Goal: Information Seeking & Learning: Learn about a topic

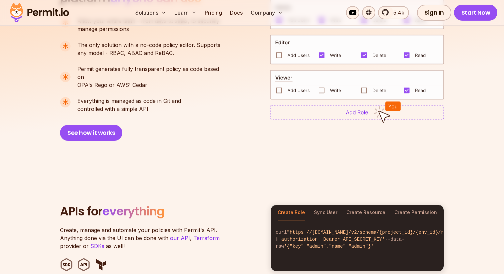
scroll to position [538, 0]
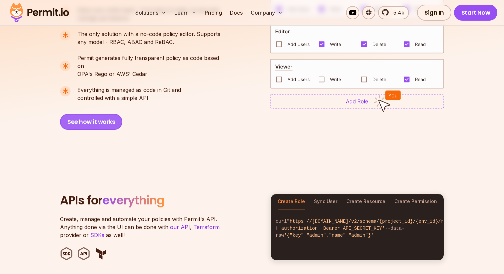
click at [97, 114] on button "See how it works" at bounding box center [91, 122] width 62 height 16
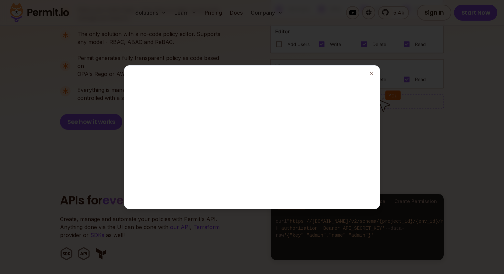
click at [337, 149] on div at bounding box center [252, 137] width 250 height 138
click at [370, 75] on icon "button" at bounding box center [371, 73] width 5 height 5
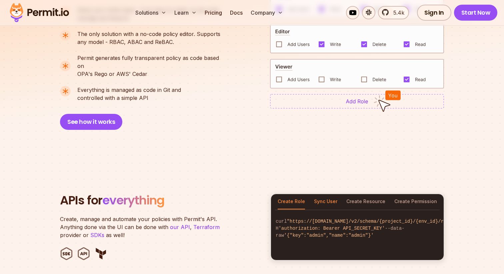
click at [329, 197] on button "Sync User" at bounding box center [325, 201] width 23 height 15
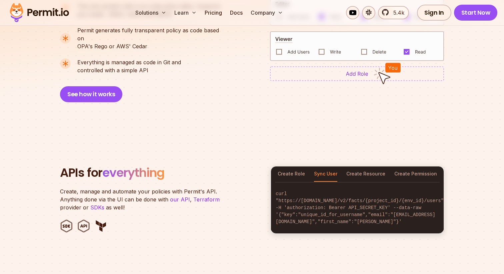
scroll to position [567, 0]
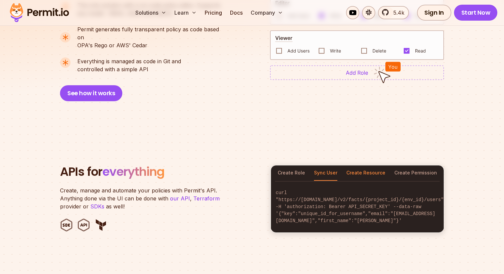
click at [357, 169] on button "Create Resource" at bounding box center [365, 173] width 39 height 15
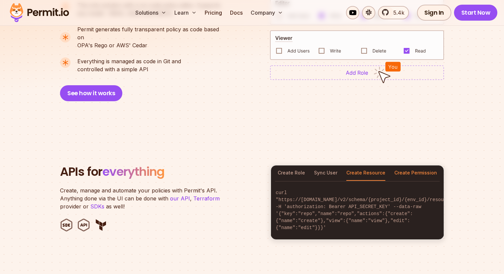
click at [405, 166] on button "Create Permission" at bounding box center [415, 173] width 43 height 15
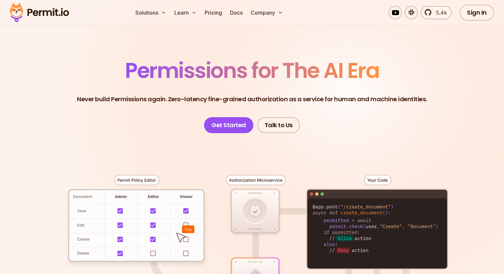
scroll to position [0, 0]
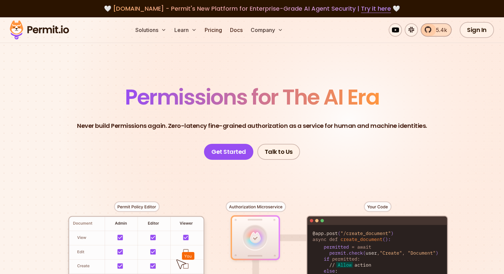
click at [434, 31] on span "5.4k" at bounding box center [439, 30] width 15 height 8
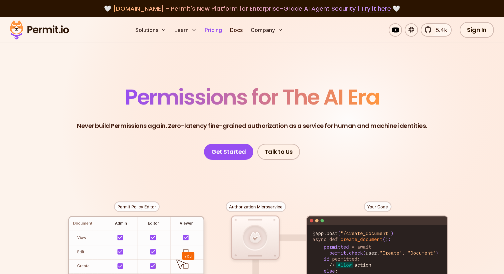
click at [219, 29] on link "Pricing" at bounding box center [213, 29] width 23 height 13
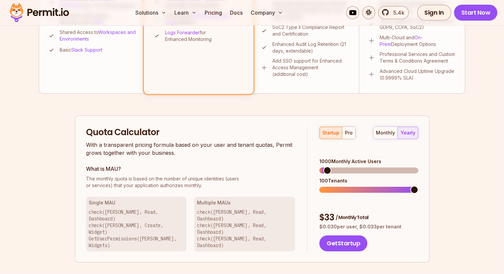
scroll to position [337, 0]
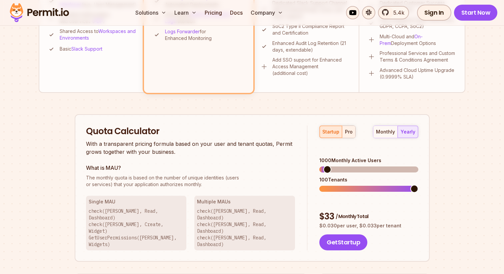
click at [352, 130] on button "pro" at bounding box center [348, 132] width 13 height 12
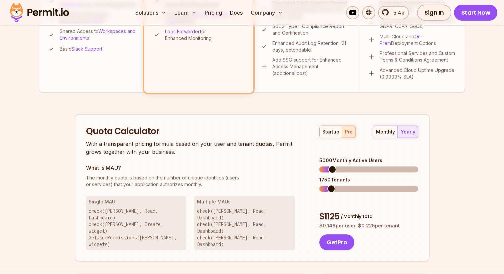
click at [408, 131] on div "monthly yearly" at bounding box center [395, 132] width 45 height 13
click at [389, 132] on div "monthly" at bounding box center [385, 132] width 19 height 7
click at [329, 136] on button "startup" at bounding box center [331, 132] width 22 height 12
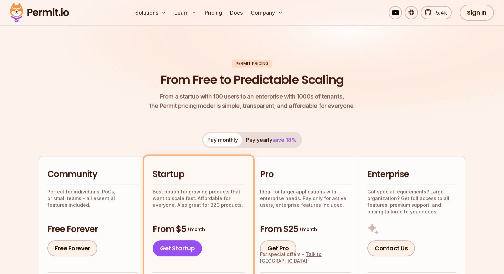
scroll to position [0, 0]
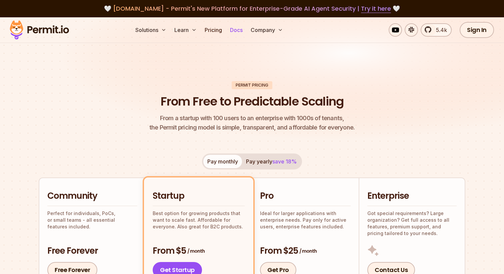
click at [233, 29] on link "Docs" at bounding box center [236, 29] width 18 height 13
